Goal: Task Accomplishment & Management: Use online tool/utility

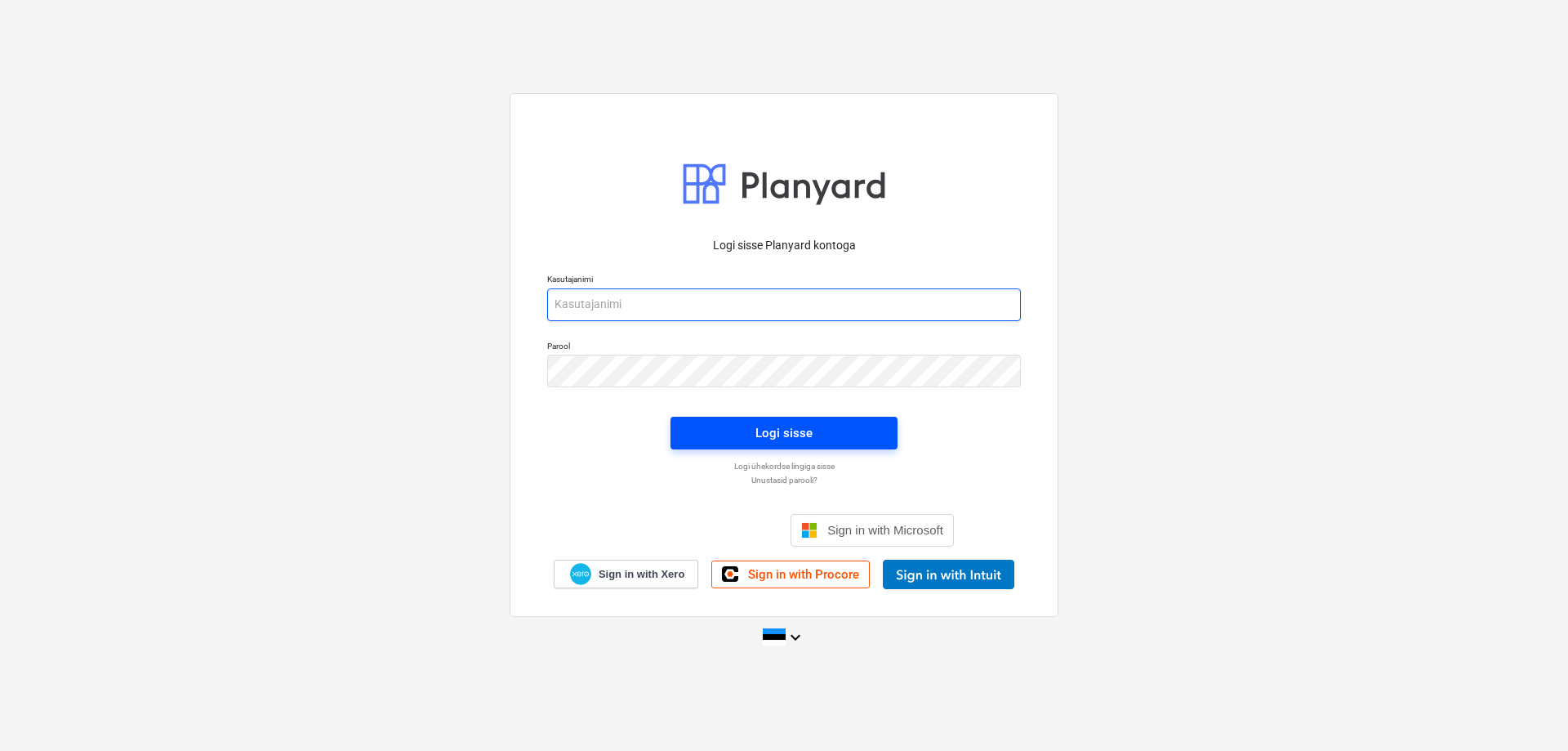
type input "[EMAIL_ADDRESS][DOMAIN_NAME]"
click at [781, 431] on div "Logi sisse" at bounding box center [784, 433] width 57 height 21
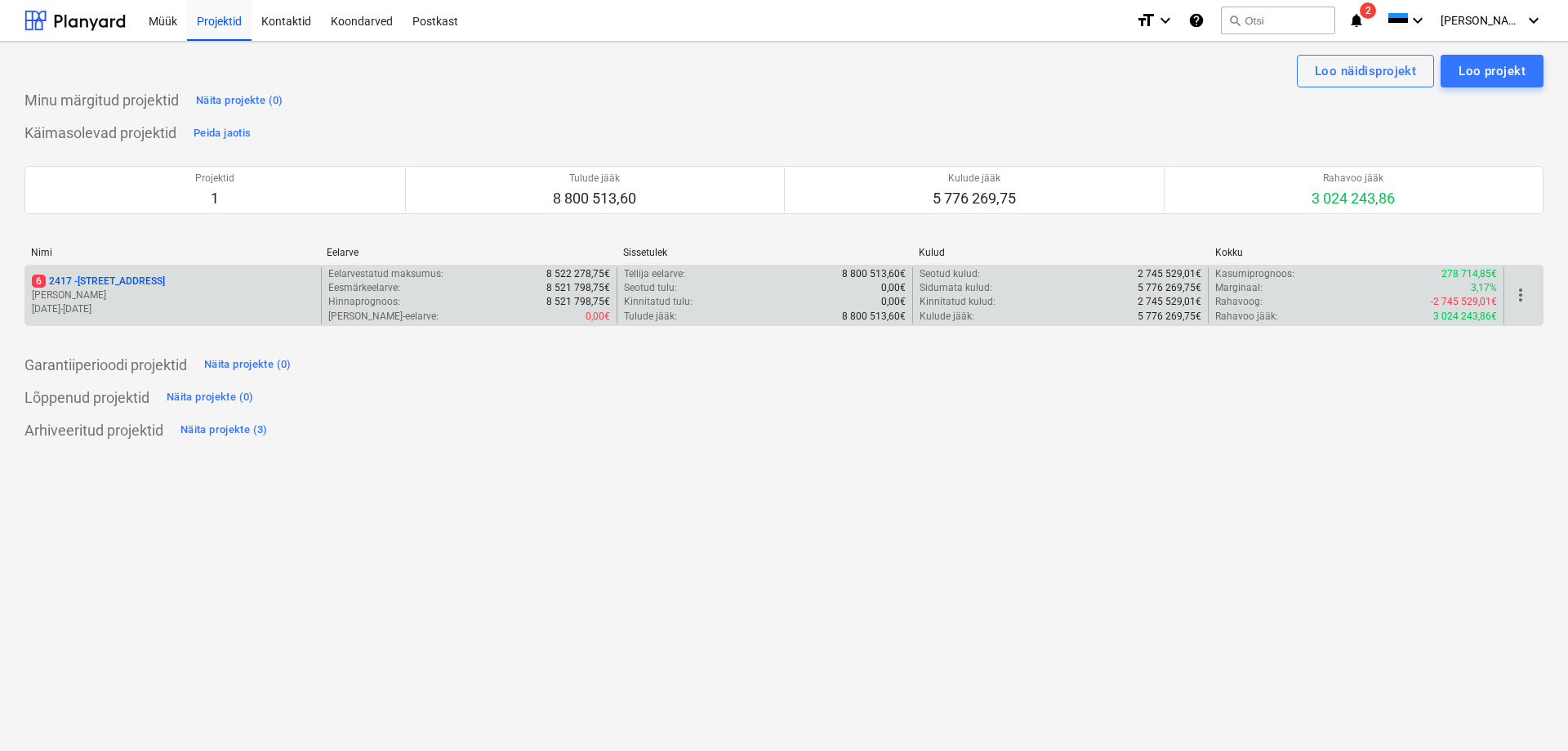
click at [74, 285] on p "6 [STREET_ADDRESS]" at bounding box center [98, 282] width 133 height 13
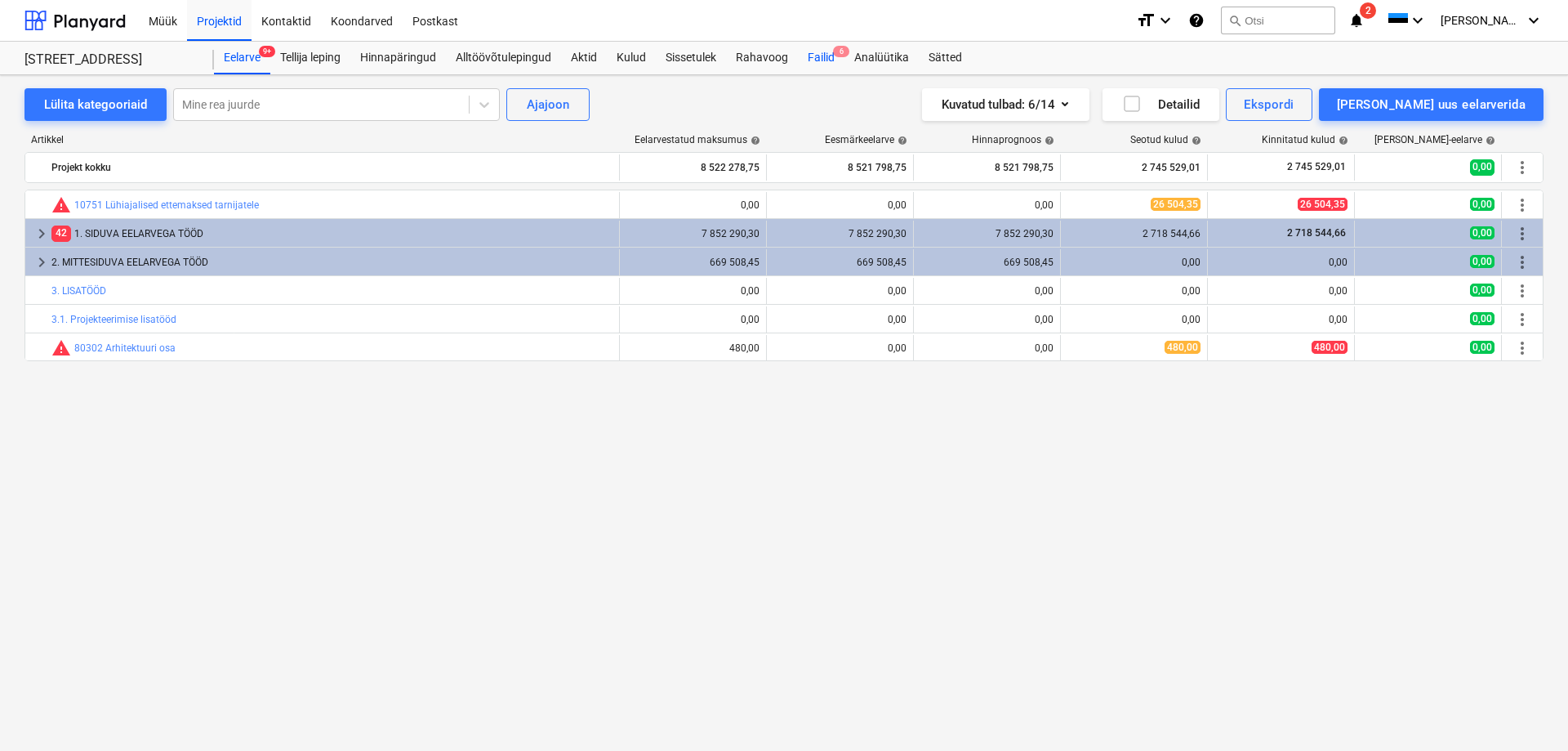
click at [810, 57] on div "Failid 6" at bounding box center [821, 57] width 47 height 33
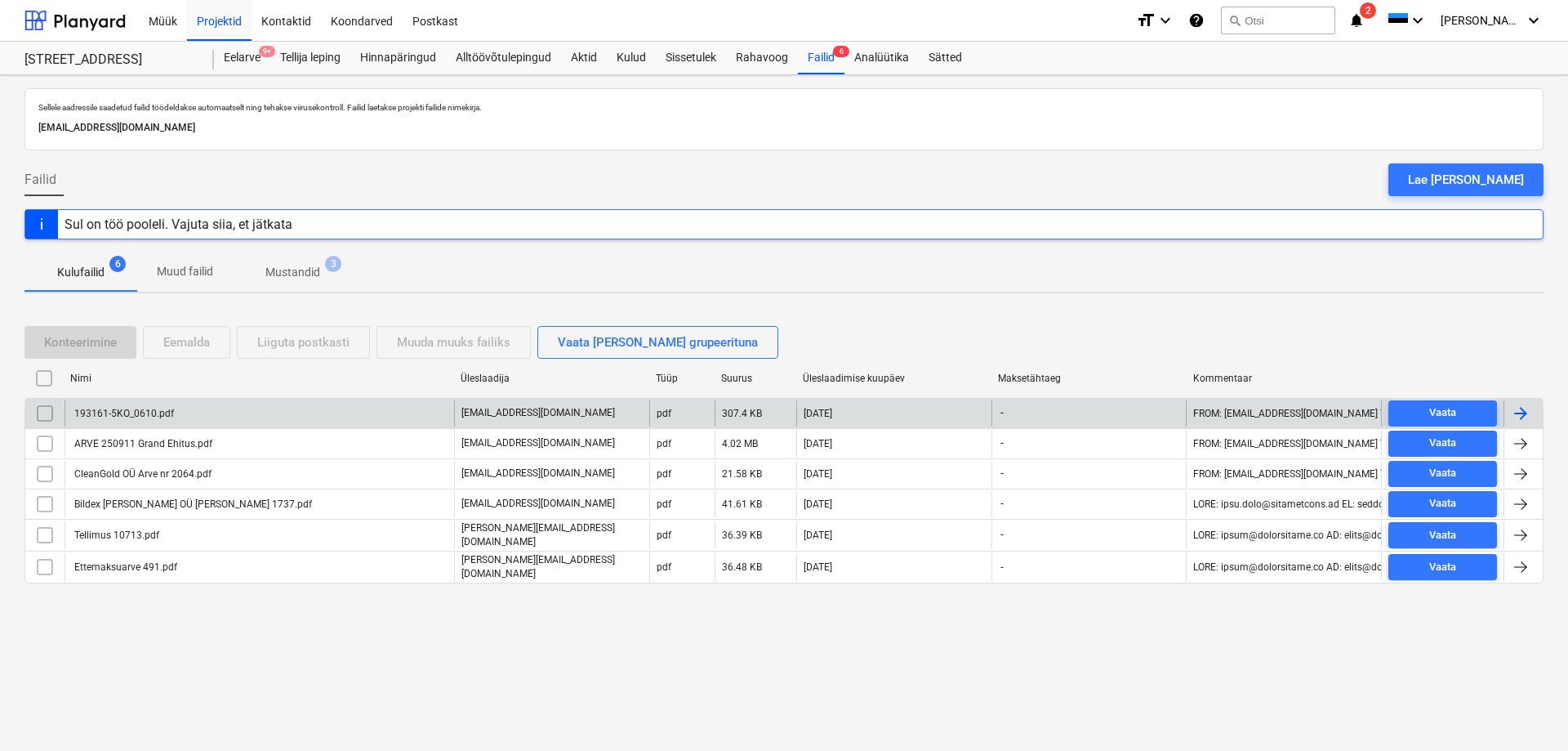
click at [125, 416] on div "193161-5KO_0610.pdf" at bounding box center [123, 414] width 102 height 11
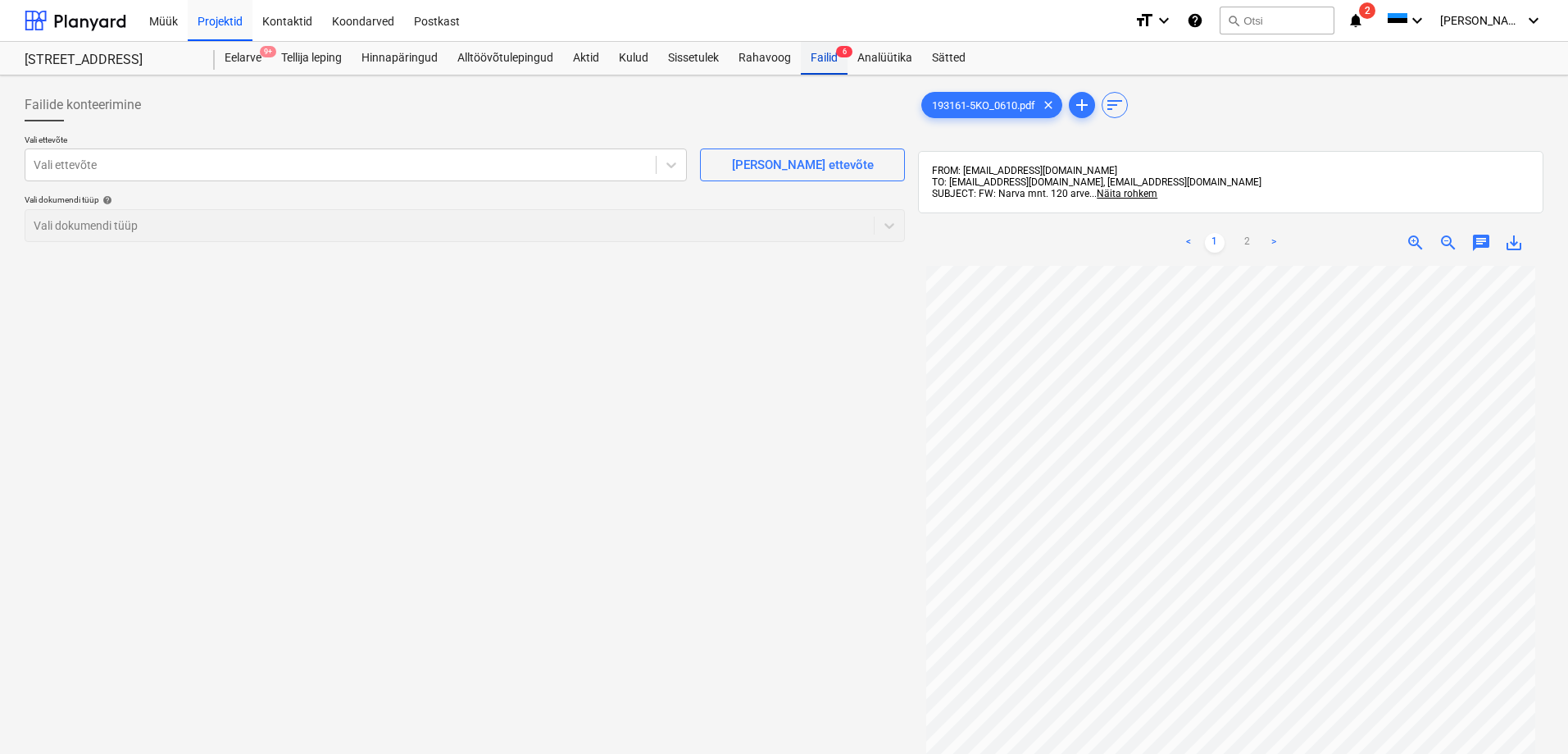
click at [812, 56] on div "Failid 6" at bounding box center [824, 58] width 47 height 33
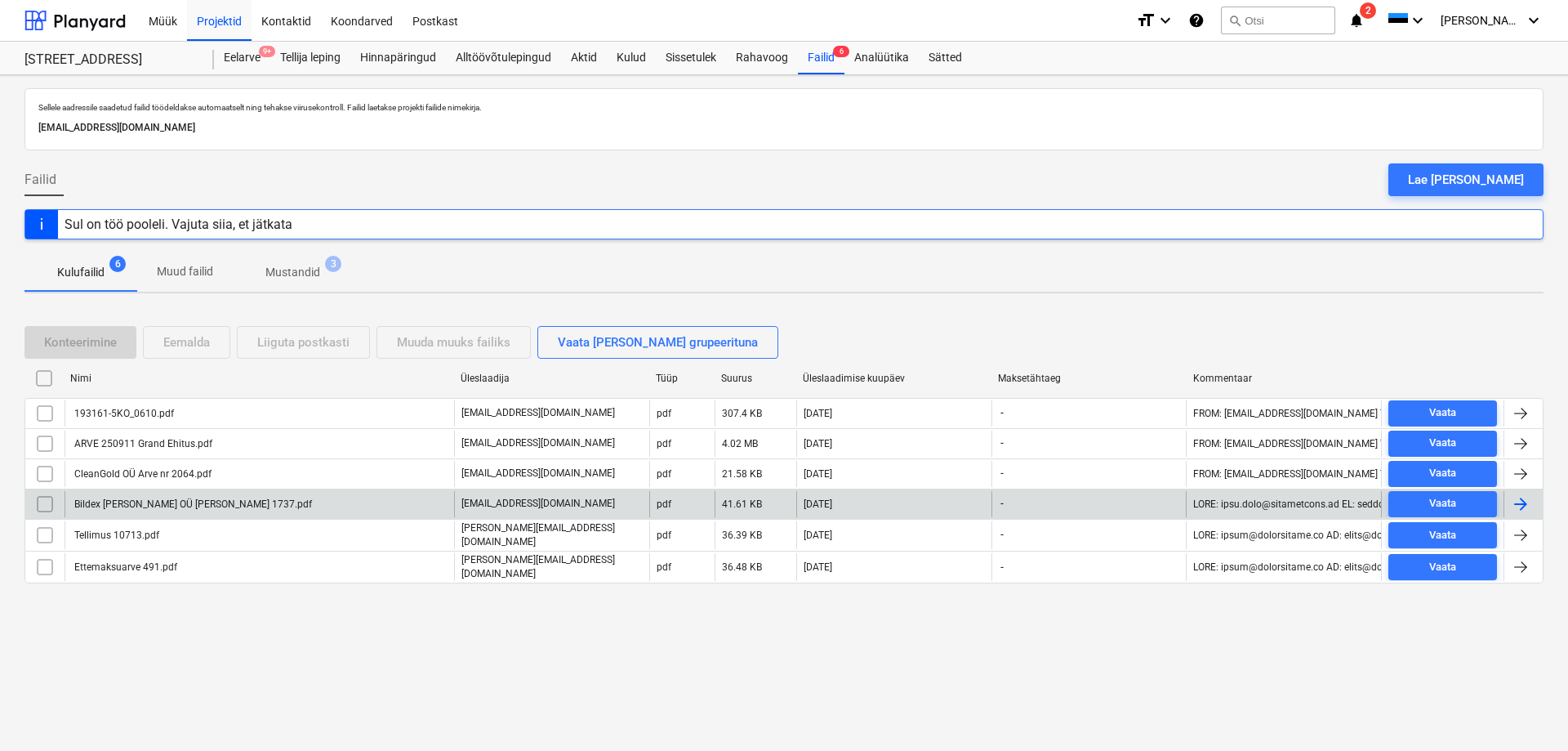
click at [101, 499] on div "Bildex [PERSON_NAME] OÜ [PERSON_NAME] 1737.pdf" at bounding box center [192, 504] width 240 height 11
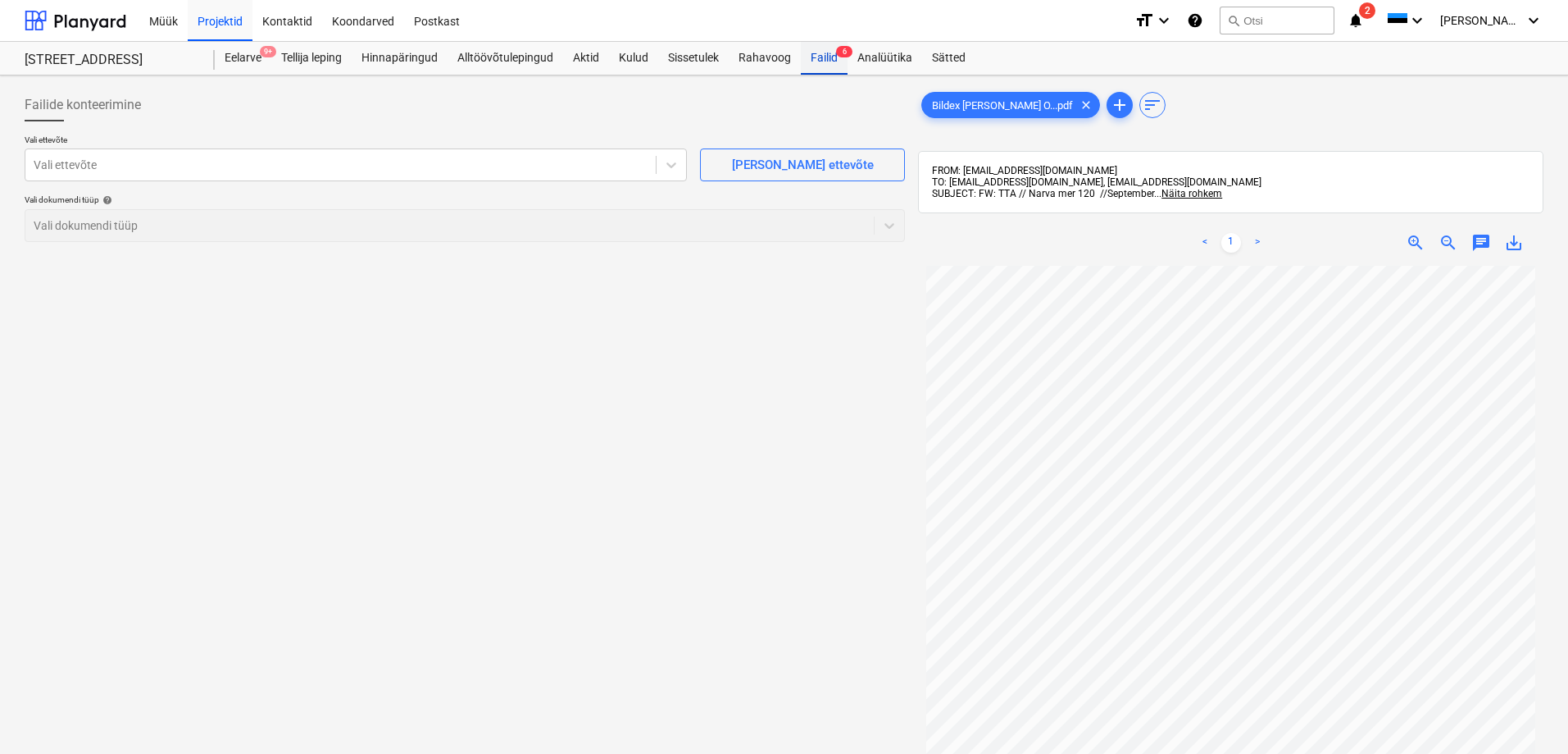
click at [825, 52] on div "Failid 6" at bounding box center [824, 58] width 47 height 33
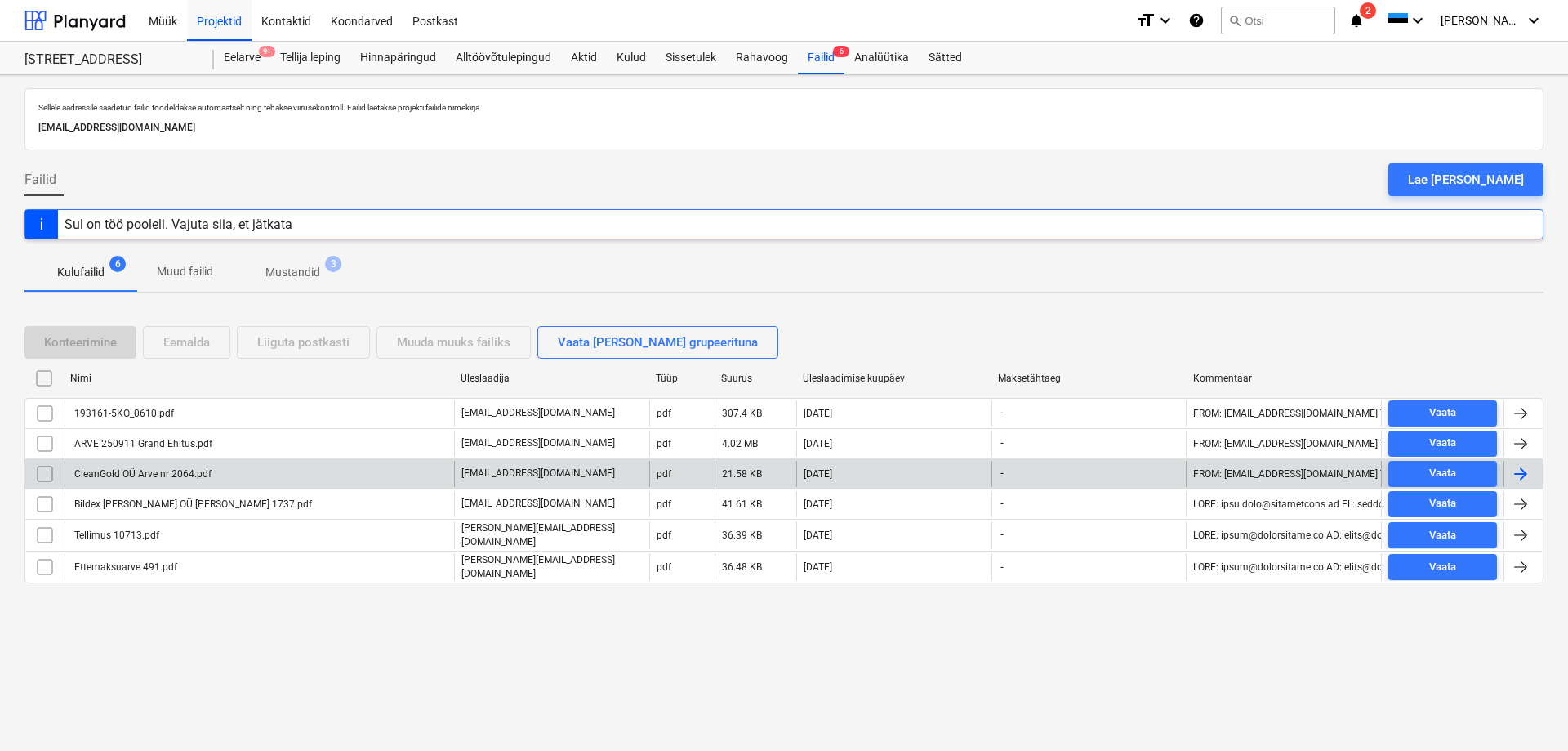
click at [116, 470] on div "CleanGold OÜ Arve nr 2064.pdf" at bounding box center [142, 474] width 140 height 11
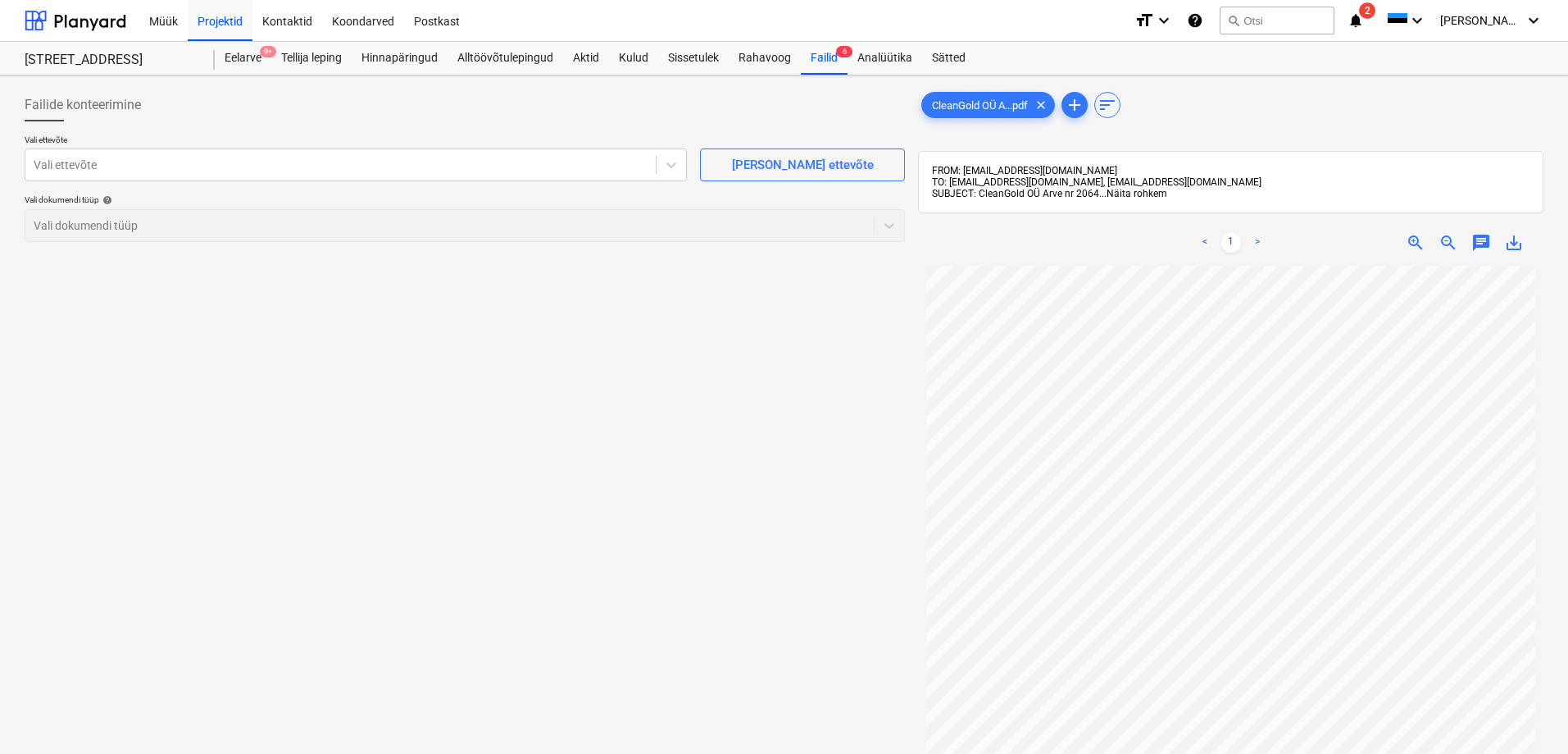
click at [1137, 192] on span "Näita rohkem" at bounding box center [1136, 193] width 61 height 12
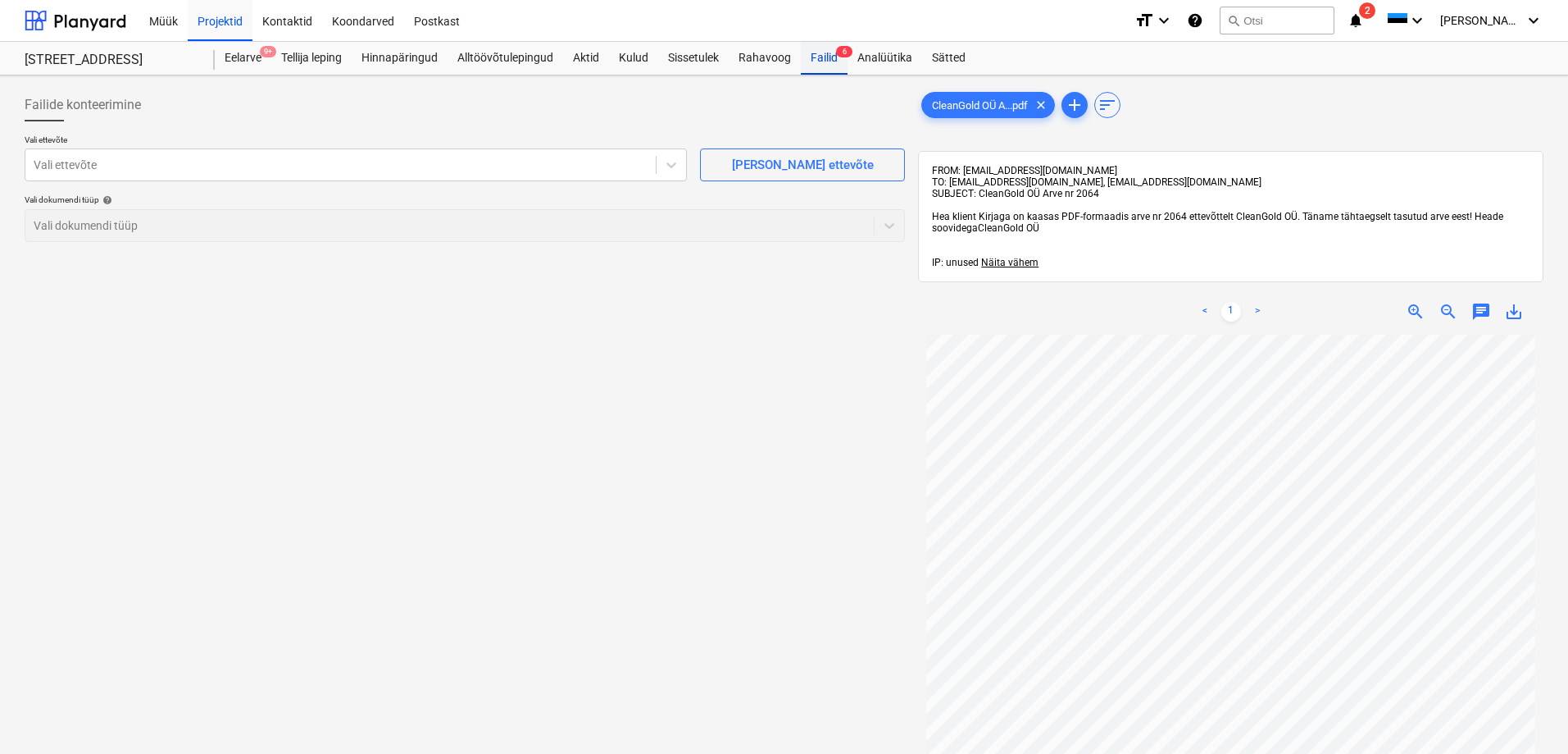
click at [814, 54] on div "Failid 6" at bounding box center [824, 58] width 47 height 33
